Goal: Information Seeking & Learning: Learn about a topic

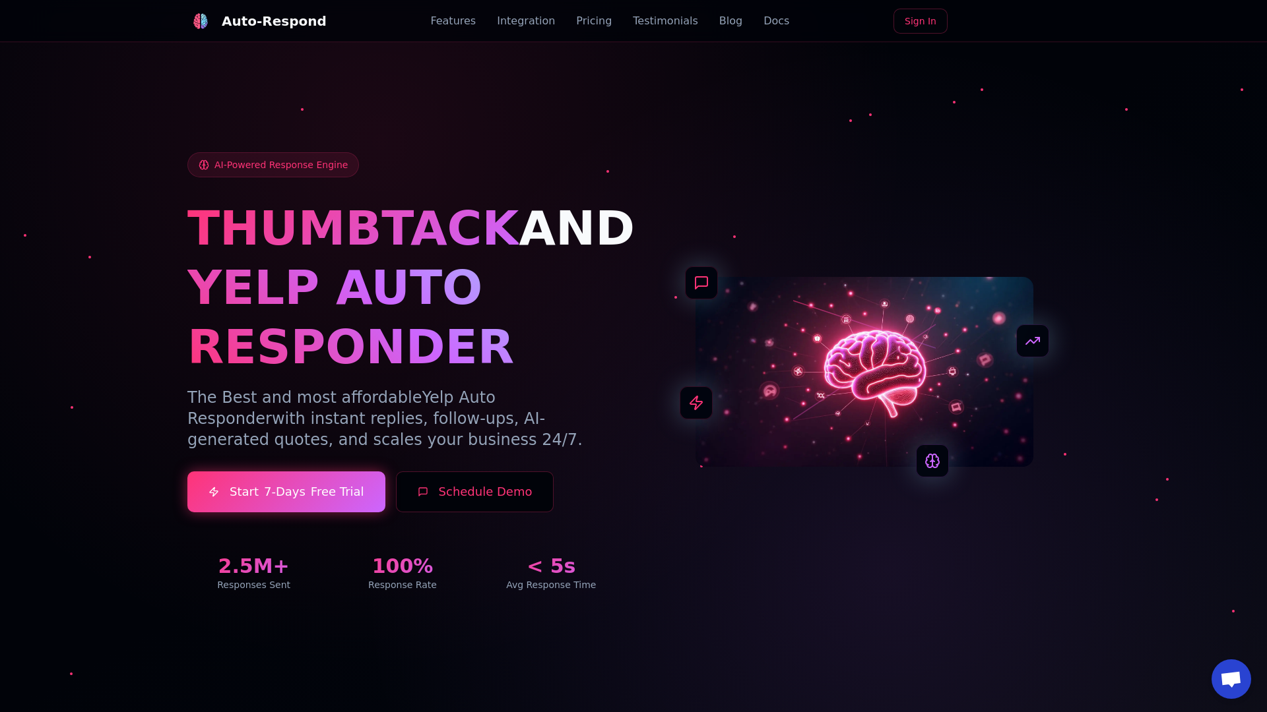
click at [719, 21] on link "Blog" at bounding box center [730, 21] width 23 height 16
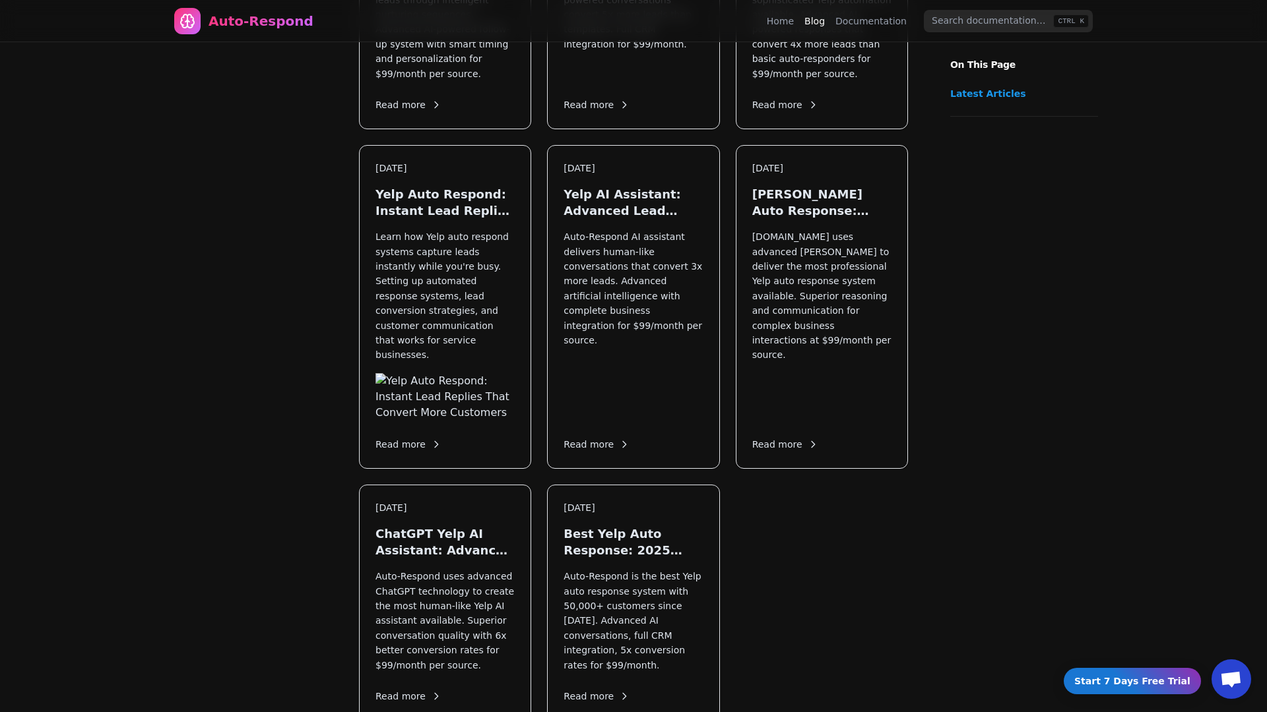
scroll to position [1372, 0]
